Goal: Find contact information: Find contact information

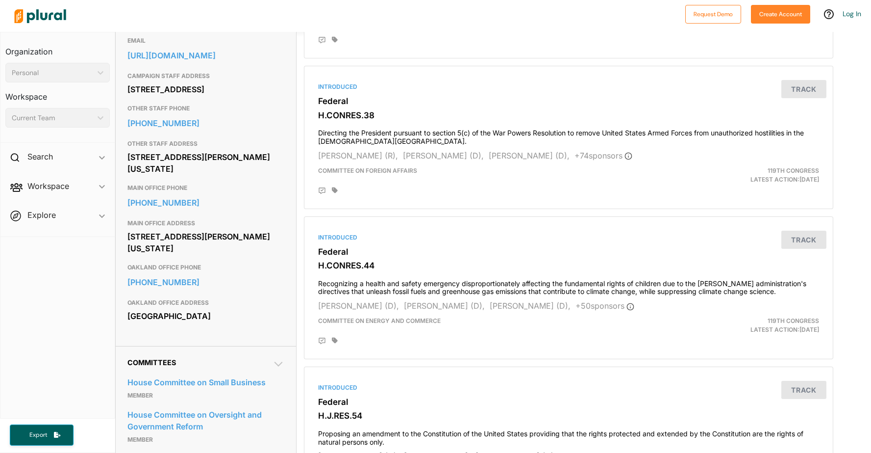
scroll to position [333, 0]
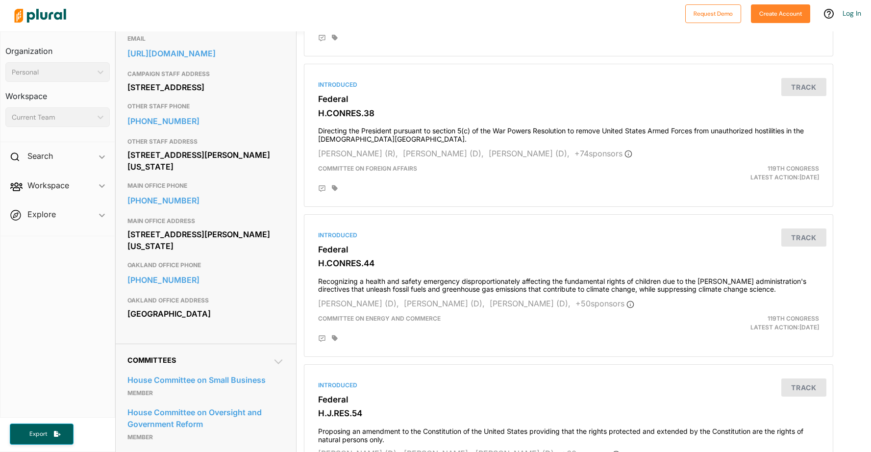
drag, startPoint x: 221, startPoint y: 270, endPoint x: 122, endPoint y: 254, distance: 99.8
click at [123, 254] on div "Contact Info EMAIL [URL][DOMAIN_NAME] CAMPAIGN STAFF ADDRESS [STREET_ADDRESS] O…" at bounding box center [206, 173] width 181 height 339
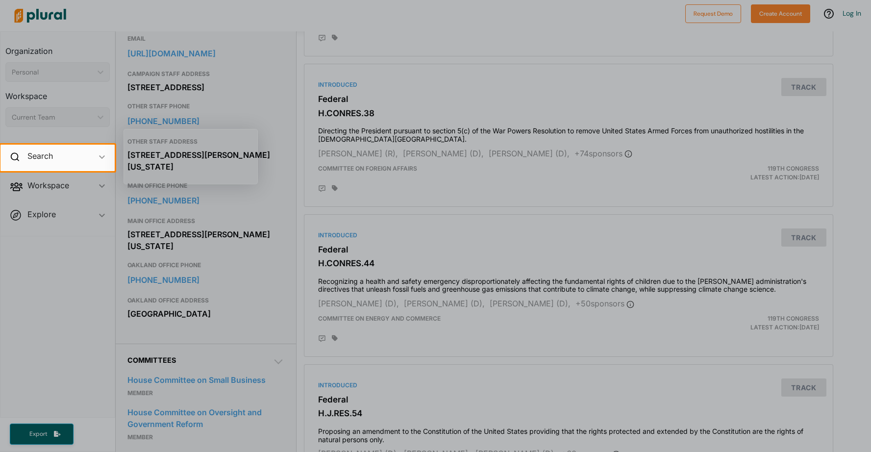
click at [203, 271] on div at bounding box center [435, 311] width 871 height 281
drag, startPoint x: 221, startPoint y: 271, endPoint x: 127, endPoint y: 258, distance: 94.5
click at [127, 258] on div at bounding box center [435, 311] width 871 height 281
drag, startPoint x: 127, startPoint y: 258, endPoint x: 216, endPoint y: 267, distance: 89.1
click at [216, 267] on div at bounding box center [435, 311] width 871 height 281
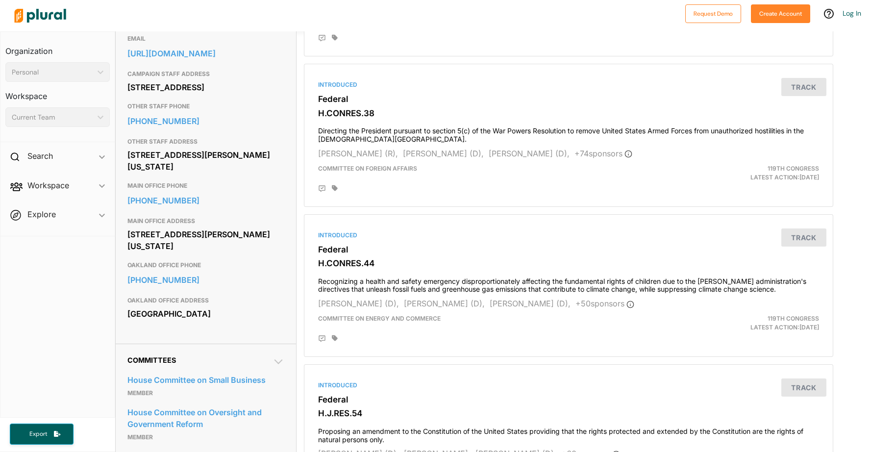
drag, startPoint x: 126, startPoint y: 255, endPoint x: 224, endPoint y: 269, distance: 98.5
click at [224, 269] on div "Contact Info EMAIL [URL][DOMAIN_NAME] CAMPAIGN STAFF ADDRESS [STREET_ADDRESS] O…" at bounding box center [206, 173] width 181 height 339
copy div "[STREET_ADDRESS][PERSON_NAME][US_STATE]"
